Goal: Information Seeking & Learning: Understand process/instructions

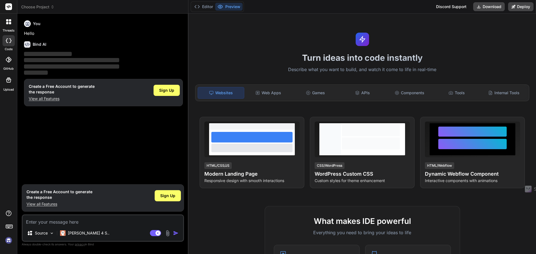
type textarea "x"
click at [9, 240] on img at bounding box center [8, 240] width 9 height 9
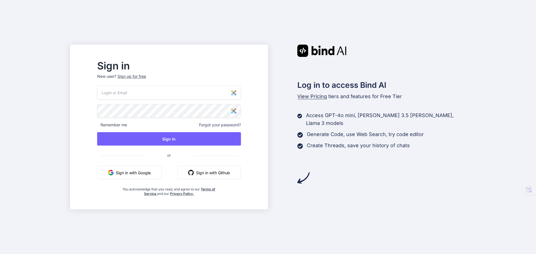
click at [157, 91] on input "email" at bounding box center [169, 93] width 144 height 14
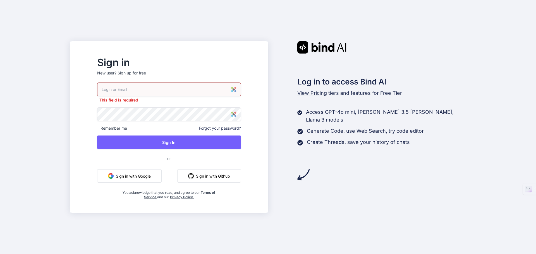
click at [202, 92] on input "email" at bounding box center [169, 90] width 144 height 14
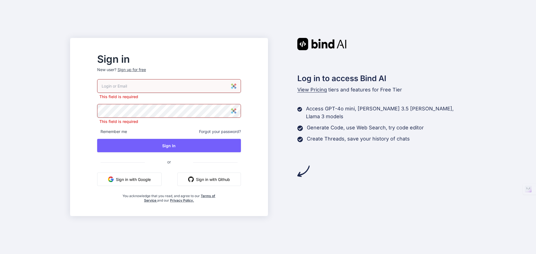
click at [168, 88] on input "email" at bounding box center [169, 86] width 144 height 14
click at [149, 85] on input "email" at bounding box center [169, 86] width 144 height 14
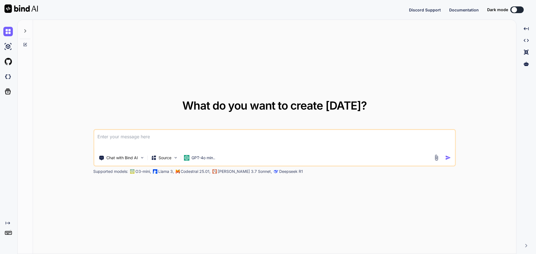
type textarea "x"
click at [8, 233] on img at bounding box center [7, 234] width 9 height 9
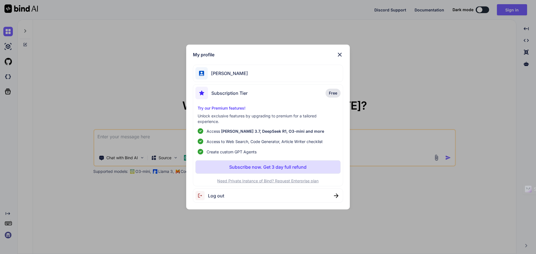
click at [241, 73] on span "[PERSON_NAME]" at bounding box center [228, 73] width 40 height 7
click at [217, 74] on span "[PERSON_NAME]" at bounding box center [228, 73] width 40 height 7
click at [339, 54] on img at bounding box center [339, 54] width 7 height 7
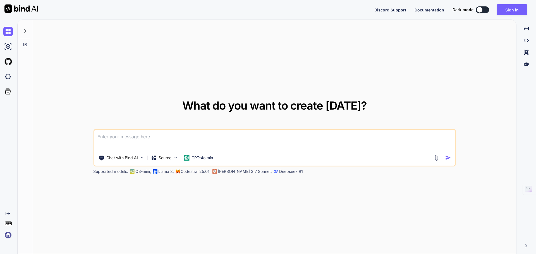
click at [399, 71] on div "What do you want to create [DATE]? Chat with Bind AI Source GPT-4o min.. Suppor…" at bounding box center [274, 137] width 483 height 235
click at [514, 8] on button "Sign in" at bounding box center [511, 9] width 30 height 11
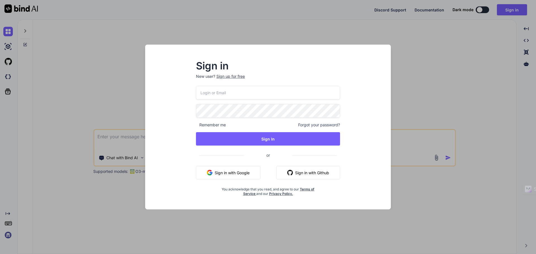
click at [264, 93] on input "email" at bounding box center [268, 93] width 144 height 14
type input "[EMAIL_ADDRESS][DOMAIN_NAME]"
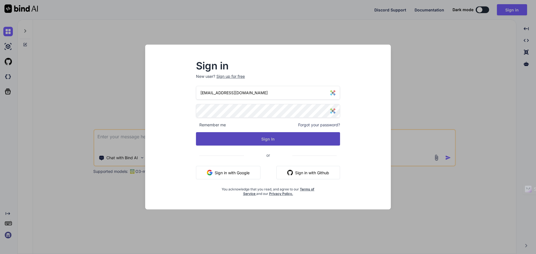
click at [265, 141] on button "Sign In" at bounding box center [268, 138] width 144 height 13
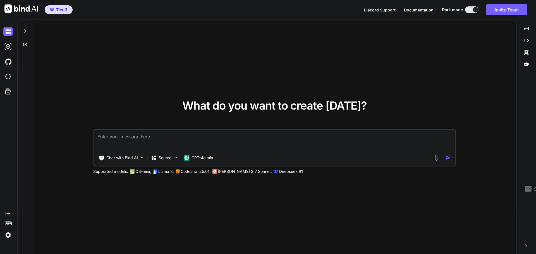
click at [9, 236] on img at bounding box center [7, 234] width 9 height 9
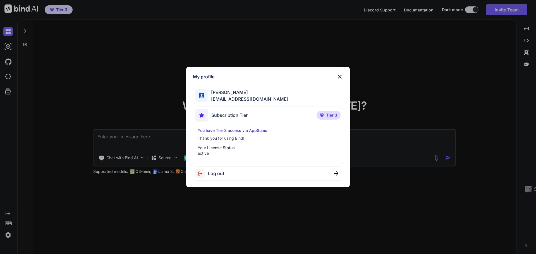
click at [250, 94] on span "[PERSON_NAME]" at bounding box center [248, 92] width 81 height 7
click at [236, 117] on span "Subscription Tier" at bounding box center [229, 115] width 36 height 7
click at [243, 94] on span "[PERSON_NAME]" at bounding box center [248, 92] width 81 height 7
click at [339, 77] on img at bounding box center [339, 76] width 7 height 7
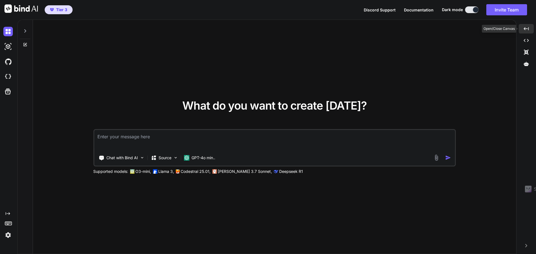
click at [527, 27] on icon "Created with Pixso." at bounding box center [525, 28] width 5 height 5
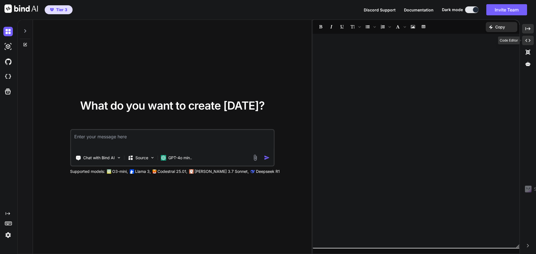
click at [528, 40] on icon "Created with Pixso." at bounding box center [527, 40] width 5 height 5
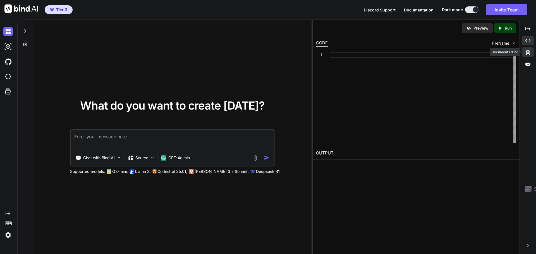
click at [529, 53] on icon at bounding box center [527, 52] width 4 height 5
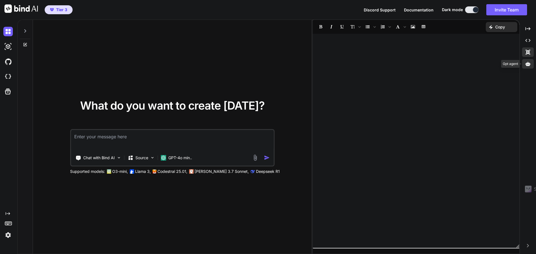
click at [527, 66] on icon at bounding box center [527, 64] width 5 height 4
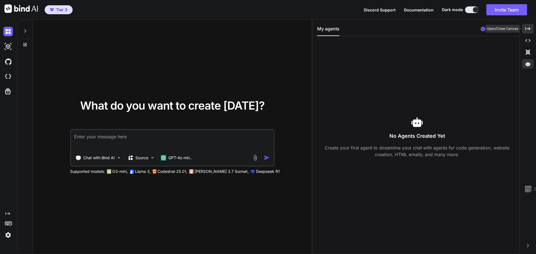
click at [527, 29] on icon "Created with Pixso." at bounding box center [527, 28] width 5 height 5
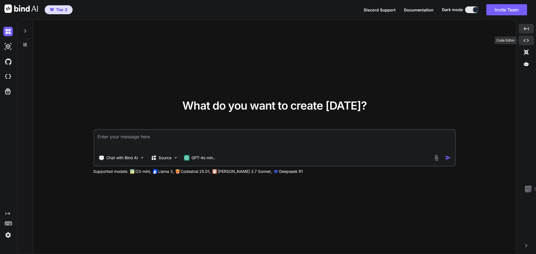
click at [526, 40] on icon "Created with Pixso." at bounding box center [525, 40] width 5 height 5
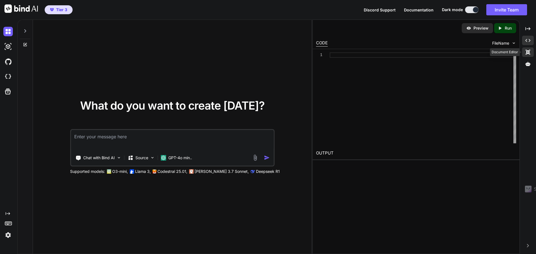
click at [526, 48] on div "Created with Pixso." at bounding box center [528, 51] width 12 height 9
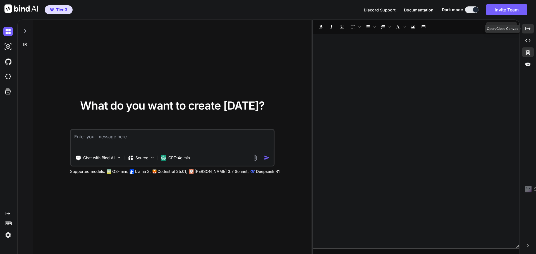
click at [528, 32] on div "Created with Pixso." at bounding box center [528, 28] width 12 height 9
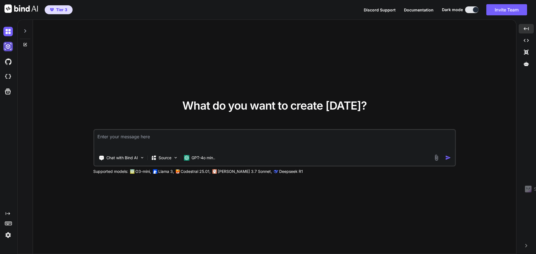
click at [10, 47] on img at bounding box center [7, 46] width 9 height 9
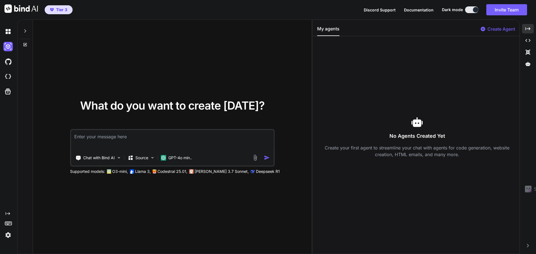
click at [28, 31] on div at bounding box center [25, 29] width 11 height 19
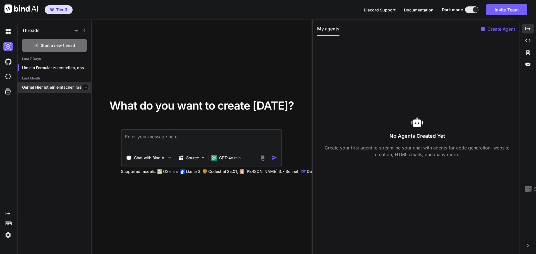
click at [40, 83] on div "Gerne! Hier ist ein einfacher Taschenrechner in..." at bounding box center [55, 87] width 74 height 11
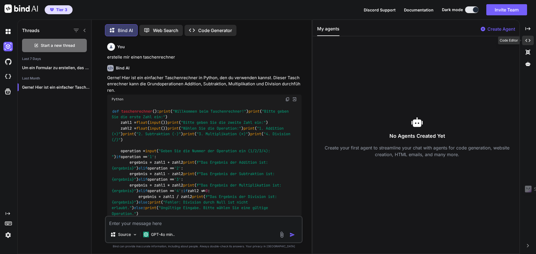
scroll to position [3, 0]
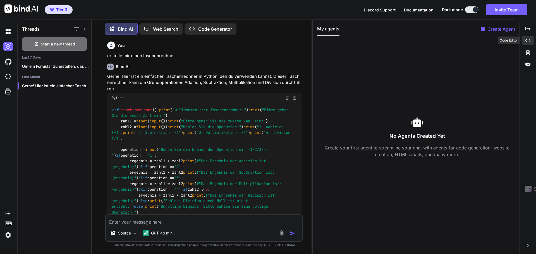
click at [529, 39] on icon "Created with Pixso." at bounding box center [527, 40] width 5 height 5
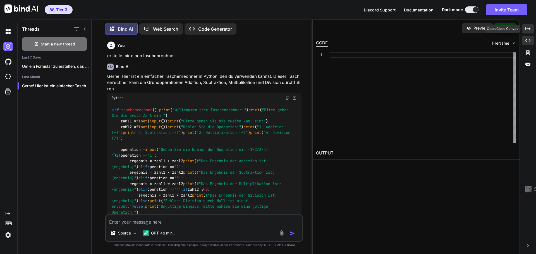
click at [528, 30] on icon "Created with Pixso." at bounding box center [527, 28] width 5 height 5
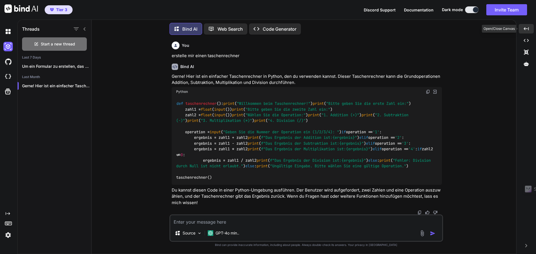
click at [525, 28] on icon "Created with Pixso." at bounding box center [525, 28] width 5 height 5
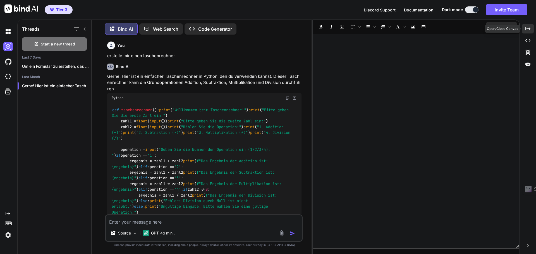
click at [528, 29] on icon "Created with Pixso." at bounding box center [527, 28] width 5 height 5
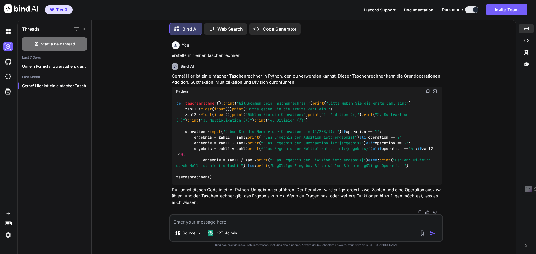
scroll to position [120, 0]
drag, startPoint x: 235, startPoint y: 190, endPoint x: 286, endPoint y: 191, distance: 50.8
click at [286, 191] on p "Du kannst diesen Code in einer Python-Umgebung ausführen. Der Benutzer wird auf…" at bounding box center [307, 196] width 270 height 19
click at [346, 207] on div "Bind AI Gerne! Hier ist ein einfacher Taschenrechner in Python, den du verwende…" at bounding box center [307, 137] width 270 height 156
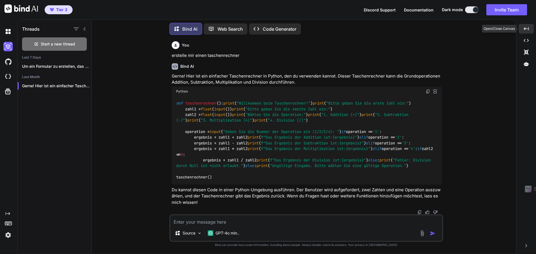
click at [523, 25] on div "Created with Pixso." at bounding box center [525, 28] width 15 height 9
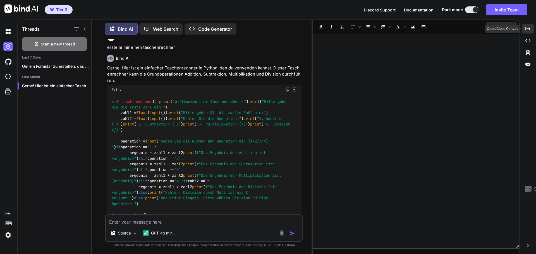
click at [529, 28] on icon "Created with Pixso." at bounding box center [527, 28] width 5 height 5
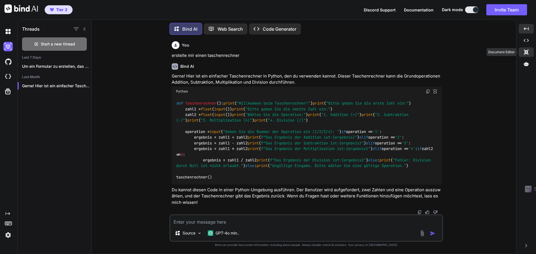
click at [524, 53] on icon "Created with Pixso." at bounding box center [525, 52] width 5 height 5
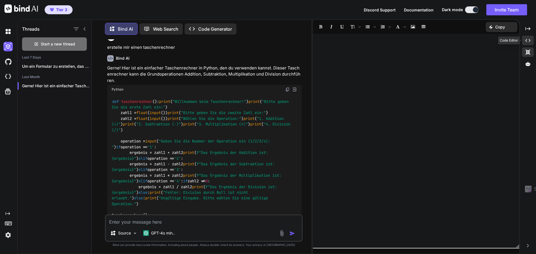
click at [525, 42] on icon "Created with Pixso." at bounding box center [527, 40] width 5 height 5
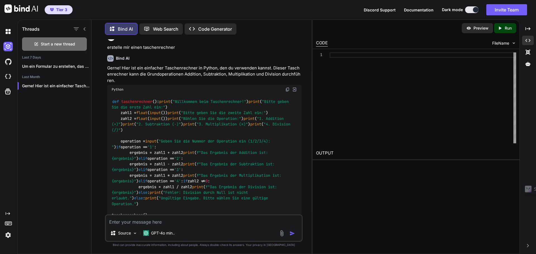
click at [504, 30] on p "Run" at bounding box center [507, 28] width 7 height 6
click at [240, 142] on div "def taschenrechner (): print ( "Willkommen beim Taschenrechner!" ) print ( "Bit…" at bounding box center [204, 158] width 194 height 128
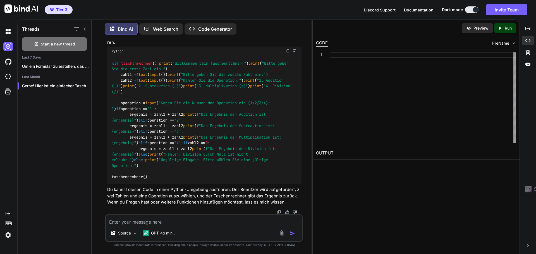
scroll to position [126, 0]
click at [135, 233] on img at bounding box center [134, 233] width 5 height 5
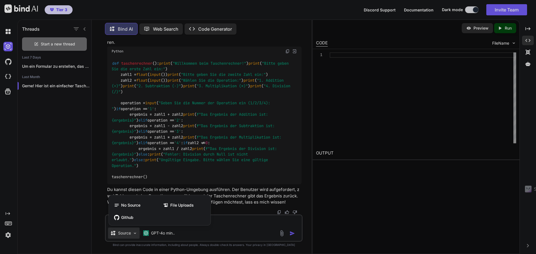
click at [227, 222] on div at bounding box center [268, 127] width 536 height 254
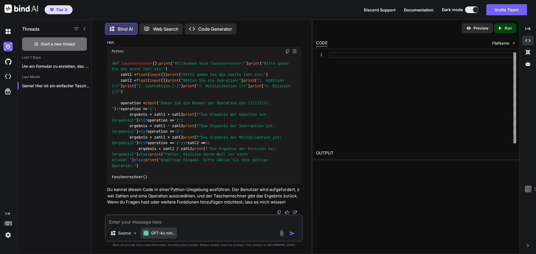
click at [172, 234] on p "GPT-4o min.." at bounding box center [163, 233] width 24 height 6
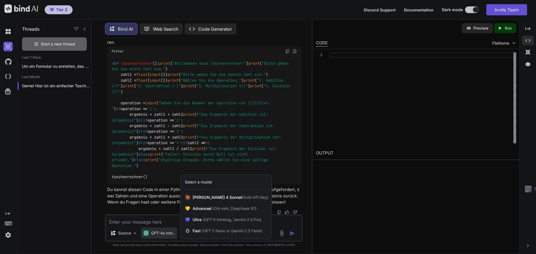
click at [164, 211] on div at bounding box center [268, 127] width 536 height 254
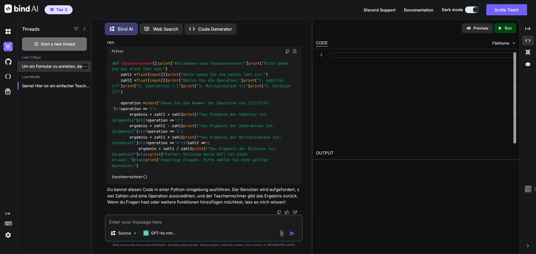
click at [37, 66] on p "Um ein Formular zu erstellen, das Daten..." at bounding box center [56, 67] width 69 height 6
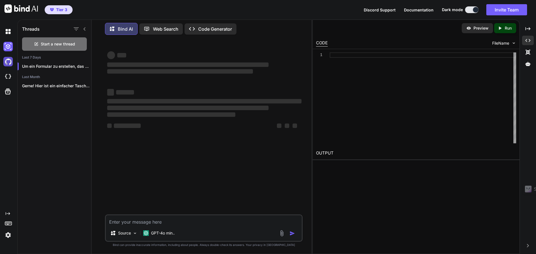
click at [10, 60] on img at bounding box center [7, 61] width 9 height 9
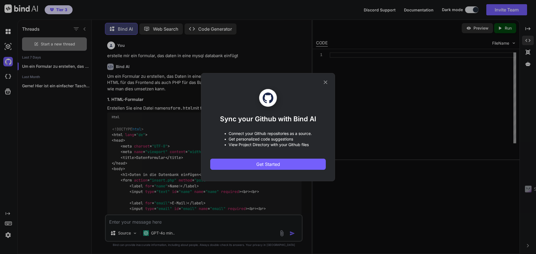
click at [325, 80] on icon at bounding box center [325, 82] width 6 height 6
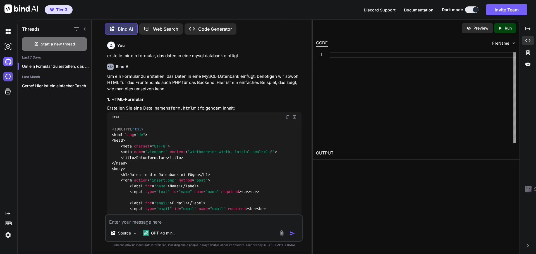
click at [10, 78] on img at bounding box center [7, 76] width 9 height 9
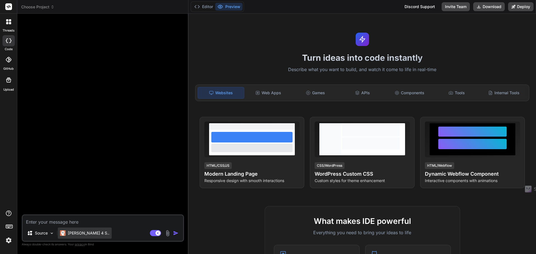
click at [85, 234] on p "[PERSON_NAME] 4 S.." at bounding box center [89, 233] width 42 height 6
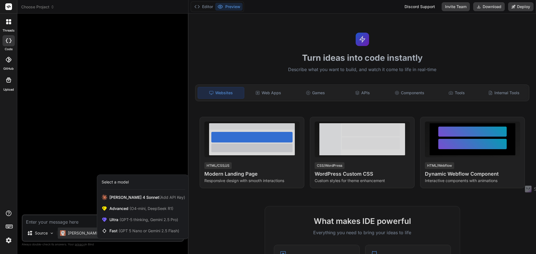
click at [71, 171] on div at bounding box center [268, 127] width 536 height 254
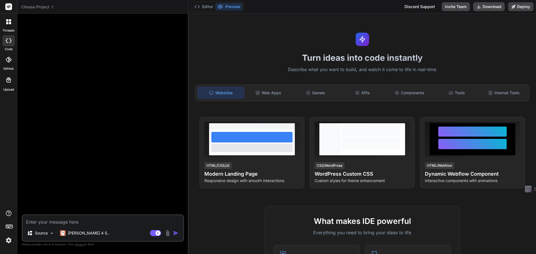
click at [8, 61] on icon at bounding box center [9, 60] width 6 height 6
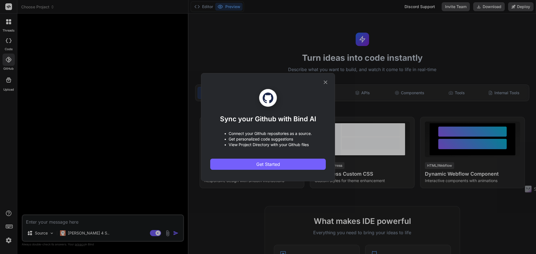
click at [324, 83] on icon at bounding box center [326, 82] width 4 height 4
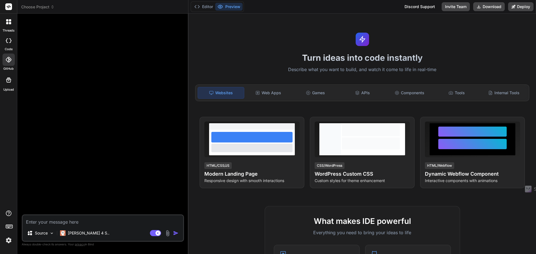
click at [10, 25] on div at bounding box center [9, 22] width 12 height 12
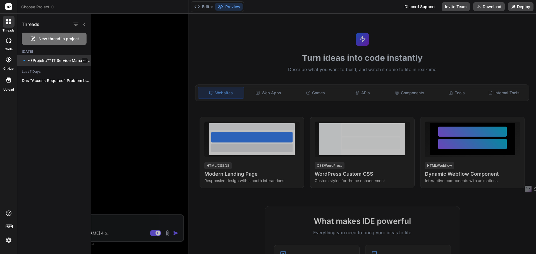
click at [36, 61] on p "🔹 **Projekt:** IT Service Management Ticketing-System 🔧..." at bounding box center [56, 61] width 69 height 6
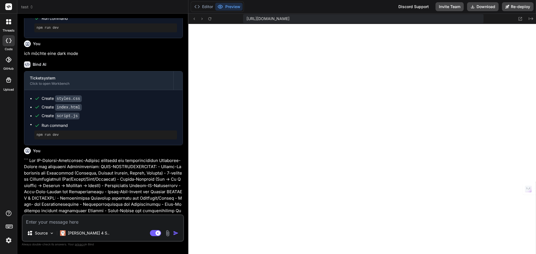
scroll to position [191, 0]
click at [481, 5] on button "Download" at bounding box center [483, 6] width 32 height 9
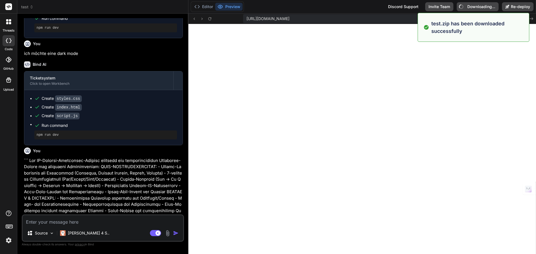
type textarea "x"
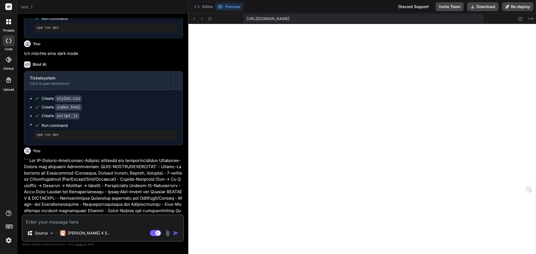
click at [92, 225] on div "Source Claude 4 S.. Agent Mode. When this toggle is activated, AI automatically…" at bounding box center [103, 227] width 162 height 27
click at [95, 224] on textarea at bounding box center [103, 220] width 160 height 10
type textarea "i"
type textarea "x"
type textarea "ic"
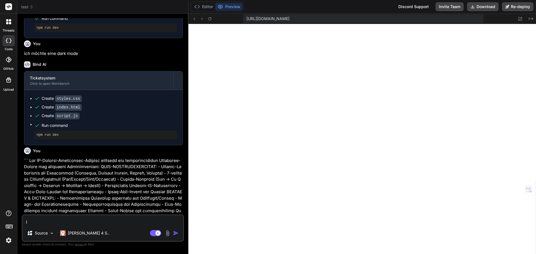
type textarea "x"
type textarea "ich"
type textarea "x"
type textarea "ich"
type textarea "x"
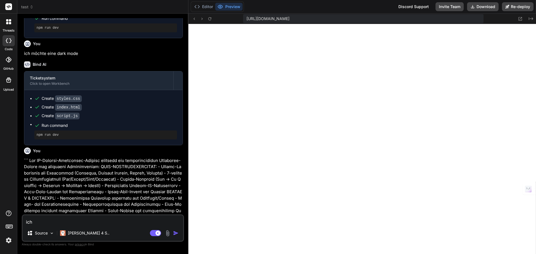
type textarea "ich m"
type textarea "x"
type textarea "ich mö"
type textarea "x"
type textarea "ich möc"
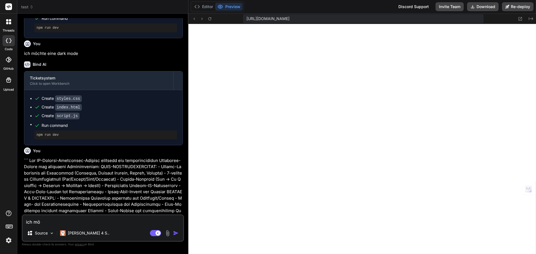
type textarea "x"
type textarea "ich möch"
type textarea "x"
type textarea "ich möcht"
type textarea "x"
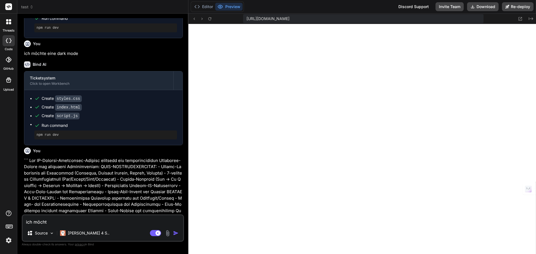
type textarea "ich möchte"
type textarea "x"
type textarea "ich möchte"
type textarea "x"
type textarea "ich möchte d"
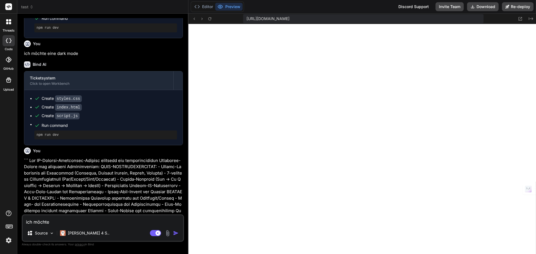
type textarea "x"
type textarea "ich möchte di"
type textarea "x"
type textarea "ich möchte die"
type textarea "x"
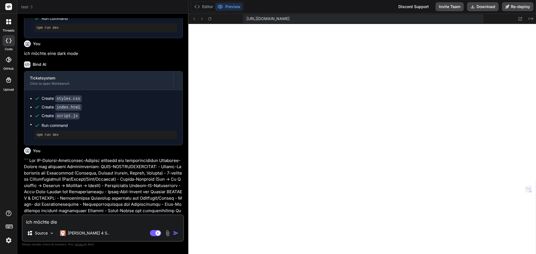
type textarea "ich möchte die"
type textarea "x"
type textarea "ich möchte die t"
type textarea "x"
type textarea "ich möchte die ti"
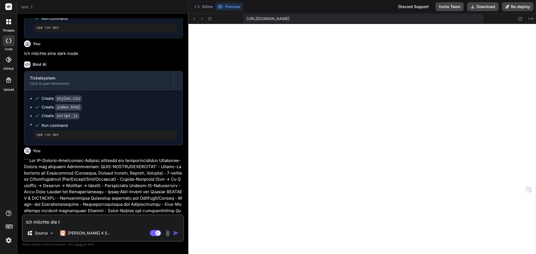
type textarea "x"
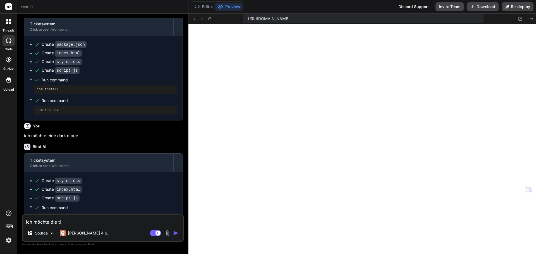
scroll to position [161, 0]
type textarea "ich möchte die ti"
click at [12, 38] on div at bounding box center [9, 40] width 12 height 11
type textarea "x"
click at [27, 8] on span "test" at bounding box center [27, 7] width 12 height 6
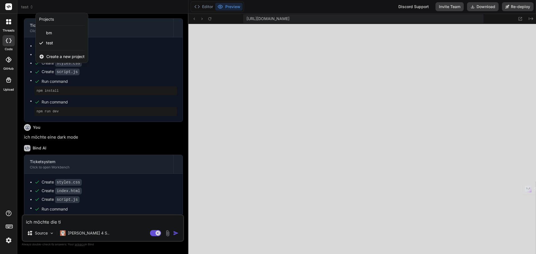
click at [84, 222] on div at bounding box center [268, 127] width 536 height 254
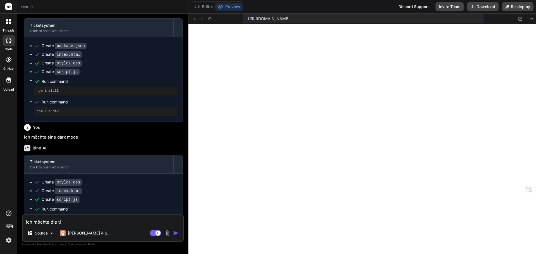
click at [10, 58] on icon at bounding box center [9, 60] width 6 height 6
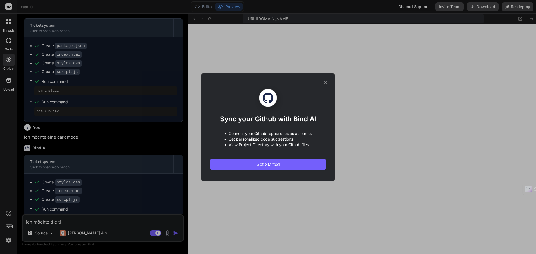
click at [322, 82] on div "Sync your Github with Bind AI • Connect your Github repositories as a source. •…" at bounding box center [267, 127] width 115 height 108
click at [321, 84] on div "Sync your Github with Bind AI • Connect your Github repositories as a source. •…" at bounding box center [267, 127] width 115 height 108
click at [324, 82] on icon at bounding box center [325, 82] width 6 height 6
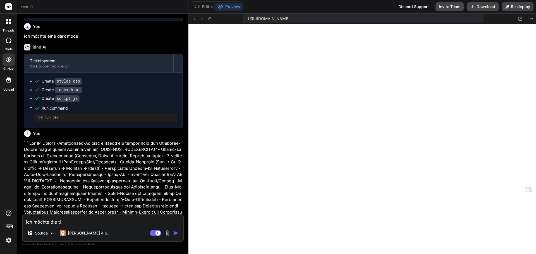
scroll to position [273, 0]
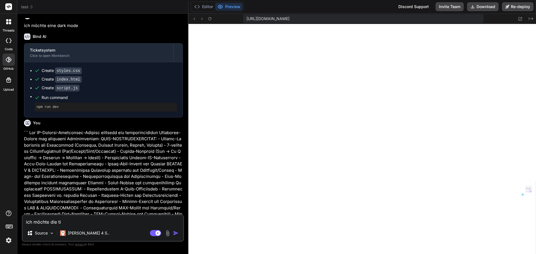
drag, startPoint x: 70, startPoint y: 224, endPoint x: 21, endPoint y: 223, distance: 49.4
click at [21, 223] on div "Bind AI Web Search Created with Pixso. Code Generator You erstelle ein ticketsy…" at bounding box center [102, 134] width 171 height 240
type textarea "i"
type textarea "x"
type textarea "ic"
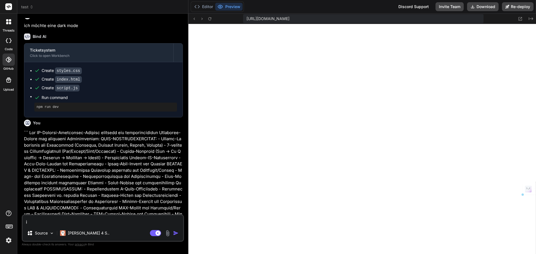
type textarea "x"
type textarea "ich"
type textarea "x"
type textarea "ich"
type textarea "x"
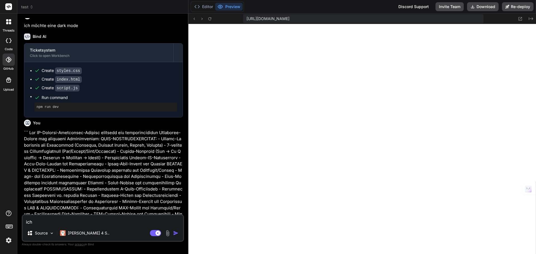
type textarea "ich m"
type textarea "x"
type textarea "ich mö"
type textarea "x"
type textarea "ich möc"
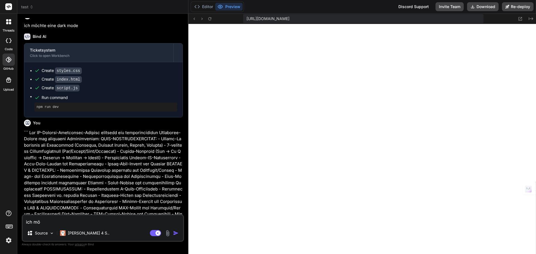
type textarea "x"
type textarea "ich möch"
type textarea "x"
type textarea "ich möcht"
type textarea "x"
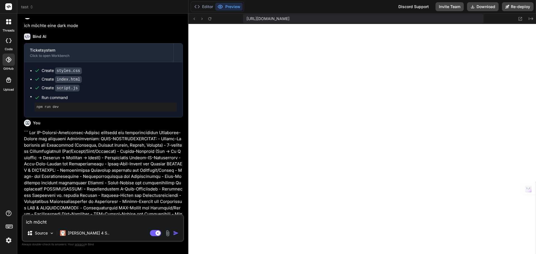
type textarea "ich möchte"
type textarea "x"
type textarea "ich möchte"
type textarea "x"
type textarea "ich möchte d"
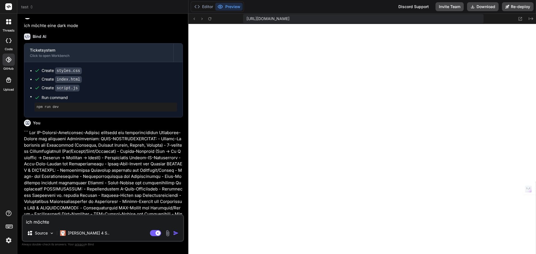
type textarea "x"
type textarea "ich möchte di"
type textarea "x"
type textarea "ich möchte die"
type textarea "x"
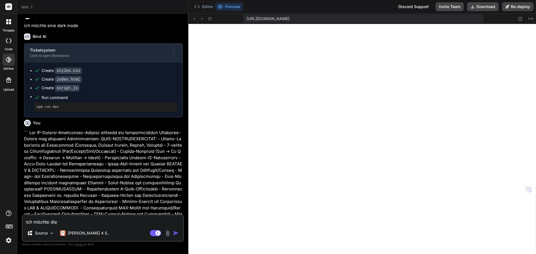
type textarea "ich möchte die"
type textarea "x"
type textarea "ich möchte die t"
type textarea "x"
type textarea "ich möchte die ti"
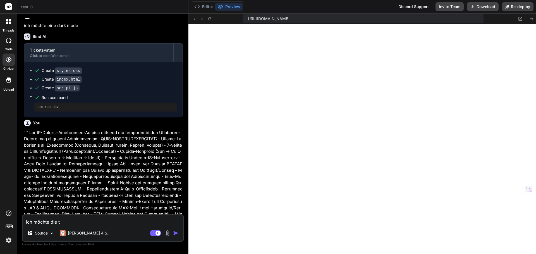
type textarea "x"
type textarea "ich möchte die tic"
type textarea "x"
type textarea "ich möchte die tick"
type textarea "x"
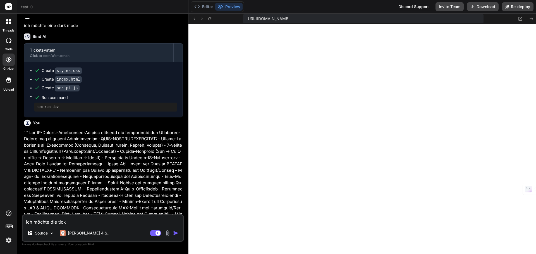
type textarea "ich möchte die ticke"
type textarea "x"
type textarea "ich möchte die ticket"
type textarea "x"
type textarea "ich möchte die tickets"
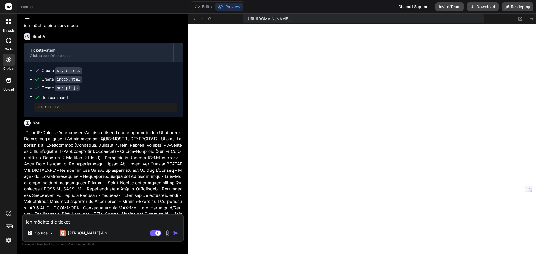
type textarea "x"
type textarea "ich möchte die tickets"
type textarea "x"
type textarea "ich möchte die tickets d"
type textarea "x"
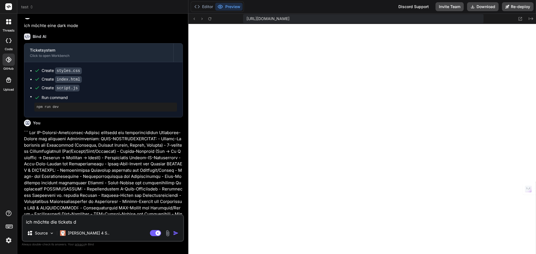
type textarea "ich möchte die tickets da"
type textarea "x"
type textarea "ich möchte die tickets dan"
type textarea "x"
type textarea "ich möchte die tickets dann"
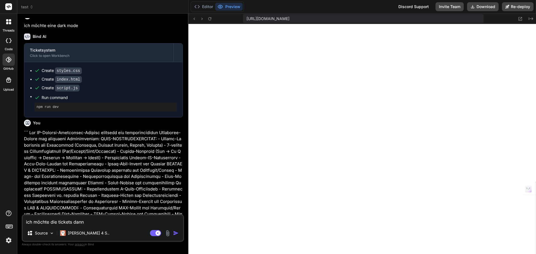
type textarea "x"
type textarea "ich möchte die tickets dann"
type textarea "x"
type textarea "ich möchte die tickets dann i"
type textarea "x"
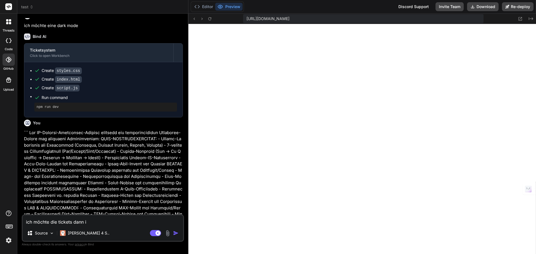
type textarea "ich möchte die tickets dann in"
type textarea "x"
type textarea "ich möchte die tickets dann in"
type textarea "x"
type textarea "ich möchte die tickets dann in e"
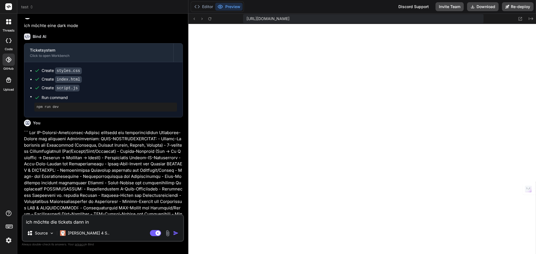
type textarea "x"
type textarea "ich möchte die tickets dann in ei"
type textarea "x"
type textarea "ich möchte die tickets dann in ein"
type textarea "x"
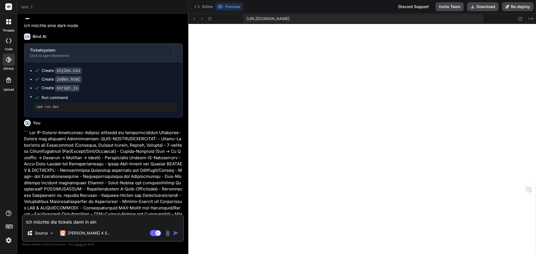
type textarea "ich möchte die tickets dann in eine"
type textarea "x"
type textarea "ich möchte die tickets dann in einer"
type textarea "x"
type textarea "ich möchte die tickets dann in einer"
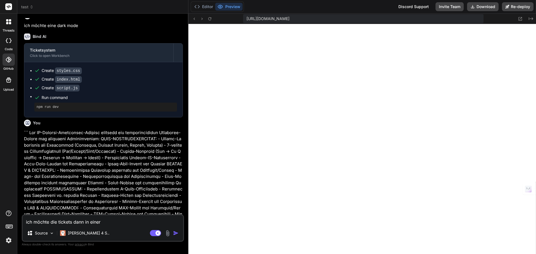
type textarea "x"
type textarea "ich möchte die tickets dann in einer m"
type textarea "x"
type textarea "ich möchte die tickets dann in einer my"
type textarea "x"
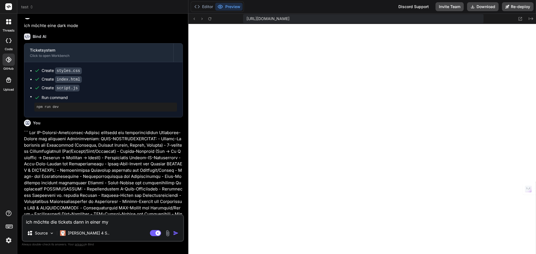
type textarea "ich möchte die tickets dann in einer mys"
type textarea "x"
type textarea "ich möchte die tickets dann in einer mysq"
type textarea "x"
type textarea "ich möchte die tickets dann in einer mysql"
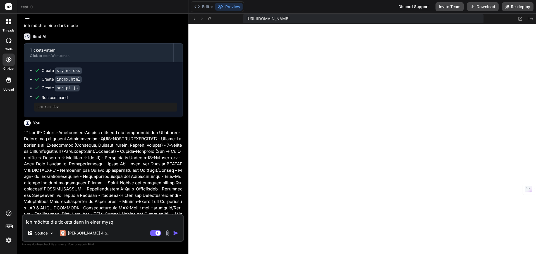
type textarea "x"
type textarea "ich möchte die tickets dann in einer mysql"
type textarea "x"
type textarea "ich möchte die tickets dann in einer mysql d"
type textarea "x"
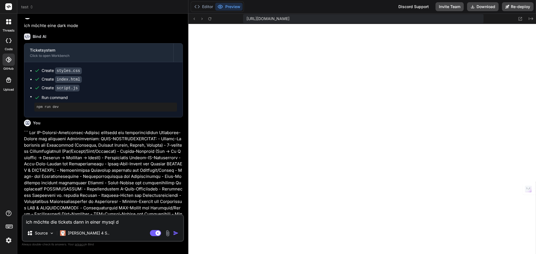
type textarea "ich möchte die tickets dann in einer mysql da"
type textarea "x"
type textarea "ich möchte die tickets dann in einer mysql dat"
type textarea "x"
type textarea "ich möchte die tickets dann in einer mysql data"
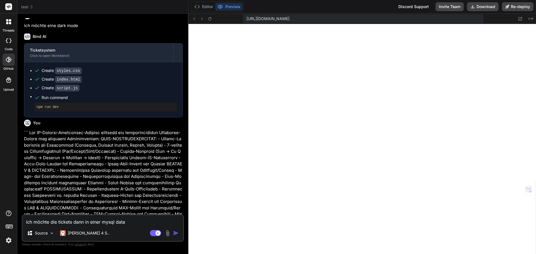
type textarea "x"
type textarea "ich möchte die tickets dann in einer mysql datan"
type textarea "x"
type textarea "ich möchte die tickets dann in einer mysql data"
type textarea "x"
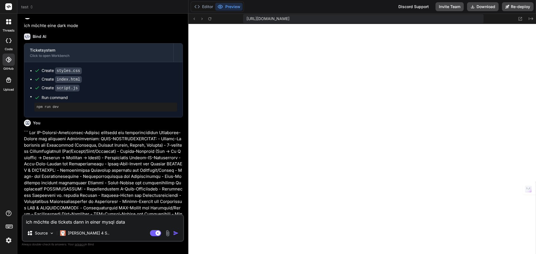
type textarea "ich möchte die tickets dann in einer mysql dat"
type textarea "x"
type textarea "ich möchte die tickets dann in einer mysql date"
type textarea "x"
type textarea "ich möchte die tickets dann in einer mysql daten"
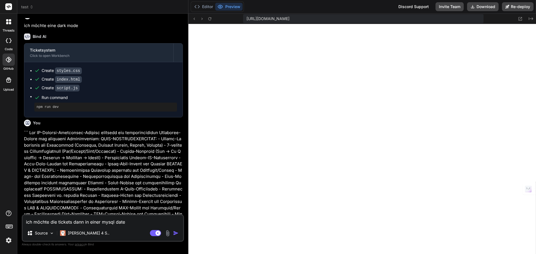
type textarea "x"
type textarea "ich möchte die tickets dann in einer mysql datenb"
type textarea "x"
type textarea "ich möchte die tickets dann in einer mysql datenba"
type textarea "x"
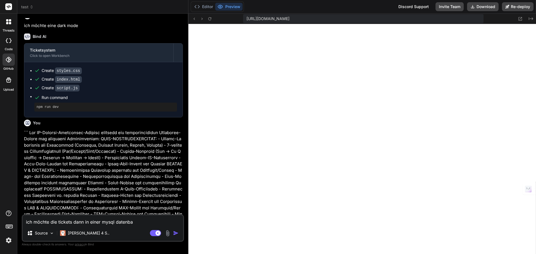
type textarea "ich möchte die tickets dann in einer mysql datenban"
type textarea "x"
type textarea "ich möchte die tickets dann in einer mysql datenbank"
type textarea "x"
type textarea "ich möchte die tickets dann in einer mysql datenbank"
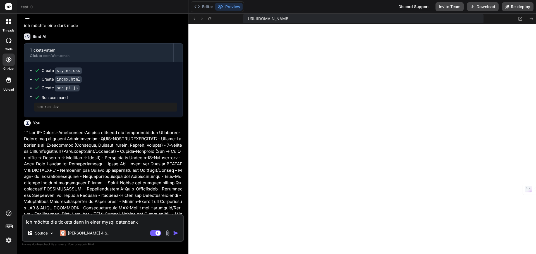
type textarea "x"
type textarea "ich möchte die tickets dann in einer mysql datenbank s"
type textarea "x"
type textarea "ich möchte die tickets dann in einer mysql datenbank sp"
type textarea "x"
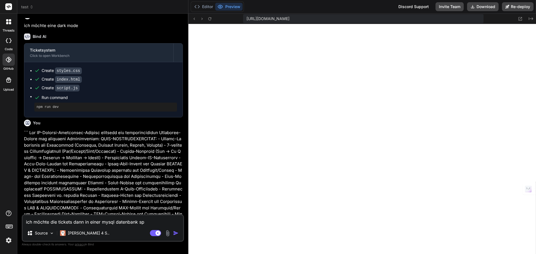
type textarea "ich möchte die tickets dann in einer mysql datenbank spe"
type textarea "x"
type textarea "ich möchte die tickets dann in einer mysql datenbank spei"
type textarea "x"
type textarea "ich möchte die tickets dann in einer mysql datenbank speic"
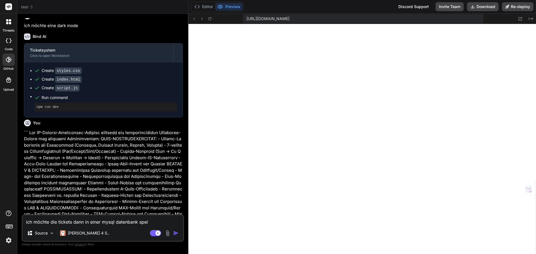
type textarea "x"
type textarea "ich möchte die tickets dann in einer mysql datenbank speich"
type textarea "x"
type textarea "ich möchte die tickets dann in einer mysql datenbank speiche"
type textarea "x"
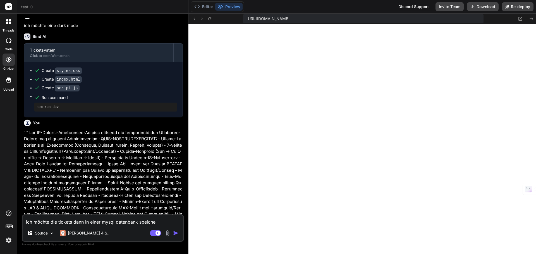
type textarea "ich möchte die tickets dann in einer mysql datenbank speicher"
type textarea "x"
type textarea "ich möchte die tickets dann in einer mysql datenbank speichern"
type textarea "x"
type textarea "ich möchte die tickets dann in einer mysql datenbank speichern"
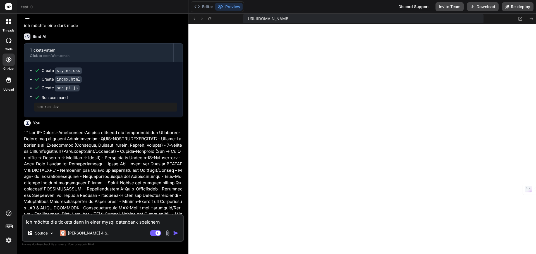
type textarea "x"
type textarea "ich möchte die tickets dann in einer mysql datenbank speichern u"
type textarea "x"
type textarea "ich möchte die tickets dann in einer mysql datenbank speichern un"
type textarea "x"
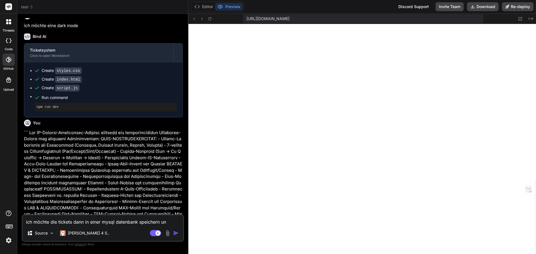
type textarea "ich möchte die tickets dann in einer mysql datenbank speichern und"
type textarea "x"
type textarea "ich möchte die tickets dann in einer mysql datenbank speichern und"
type textarea "x"
type textarea "ich möchte die tickets dann in einer mysql datenbank speichern und v"
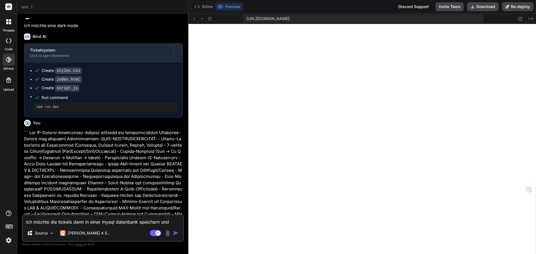
type textarea "x"
type textarea "ich möchte die tickets dann in einer mysql datenbank speichern und ve"
type textarea "x"
type textarea "ich möchte die tickets dann in einer mysql datenbank speichern und ver"
type textarea "x"
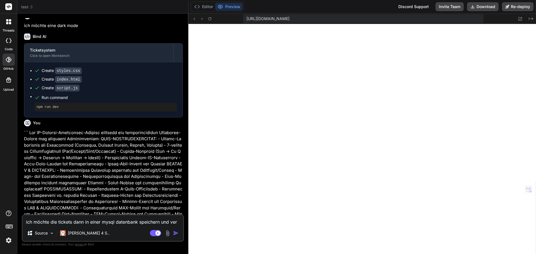
type textarea "ich möchte die tickets dann in einer mysql datenbank speichern und verw"
type textarea "x"
type textarea "ich möchte die tickets dann in einer mysql datenbank speichern und verwa"
type textarea "x"
type textarea "ich möchte die tickets dann in einer mysql datenbank speichern und verwal"
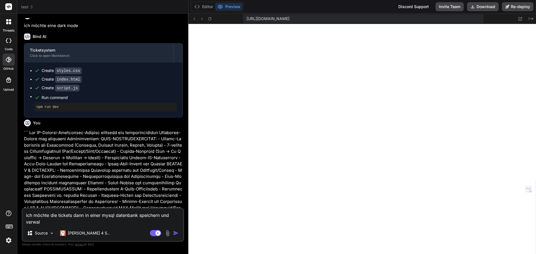
type textarea "x"
type textarea "ich möchte die tickets dann in einer mysql datenbank speichern und verwalt"
type textarea "x"
type textarea "ich möchte die tickets dann in einer mysql datenbank speichern und verwalte"
type textarea "x"
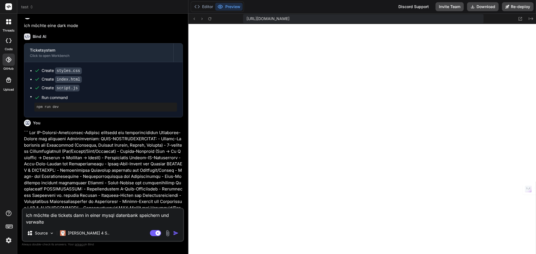
type textarea "ich möchte die tickets dann in einer mysql datenbank speichern und verwalten"
type textarea "x"
type textarea "ich möchte die tickets dann in einer mysql datenbank speichern und verwalten,"
type textarea "x"
type textarea "ich möchte die tickets dann in einer mysql datenbank speichern und verwalten,"
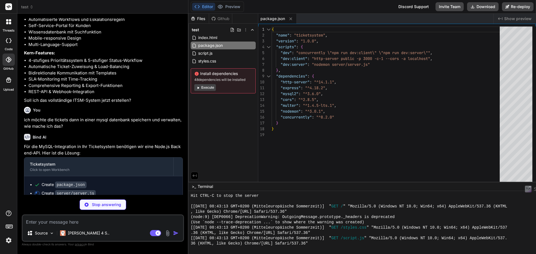
scroll to position [666, 0]
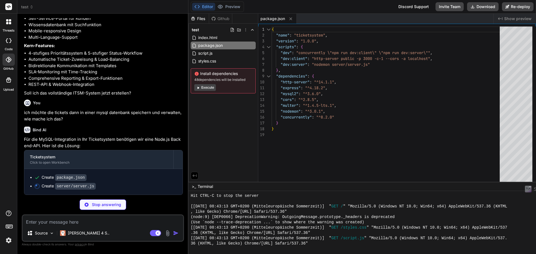
click at [97, 223] on textarea at bounding box center [103, 220] width 160 height 10
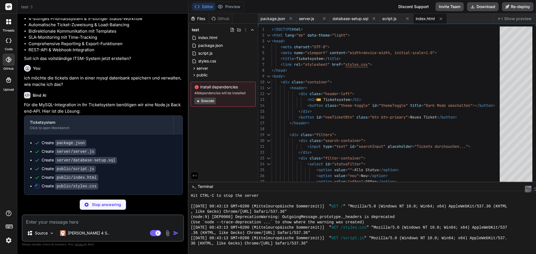
scroll to position [700, 0]
click at [194, 67] on icon at bounding box center [194, 68] width 5 height 5
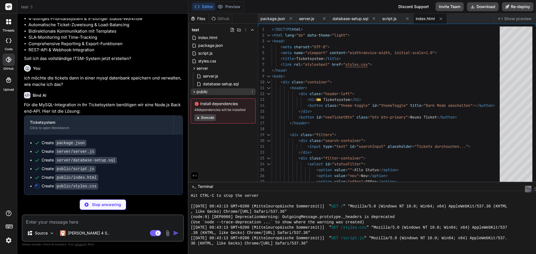
click at [194, 93] on icon at bounding box center [194, 92] width 5 height 5
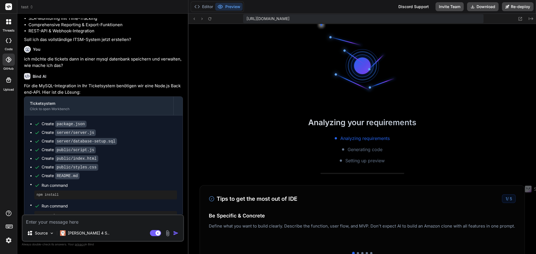
scroll to position [588, 0]
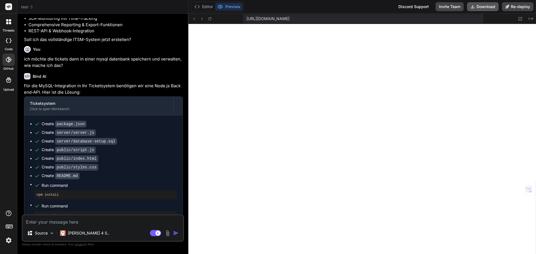
click at [484, 9] on button "Download" at bounding box center [483, 6] width 32 height 9
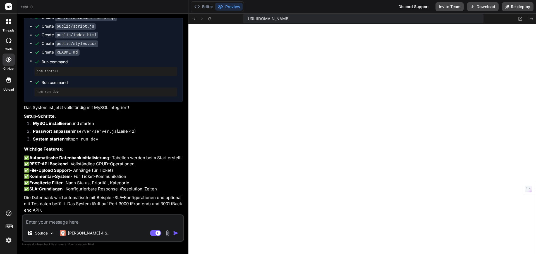
scroll to position [840, 0]
click at [64, 126] on strong "MySQL installieren" at bounding box center [52, 123] width 38 height 5
click at [66, 134] on strong "Passwort anpassen" at bounding box center [53, 131] width 40 height 5
